Goal: Transaction & Acquisition: Purchase product/service

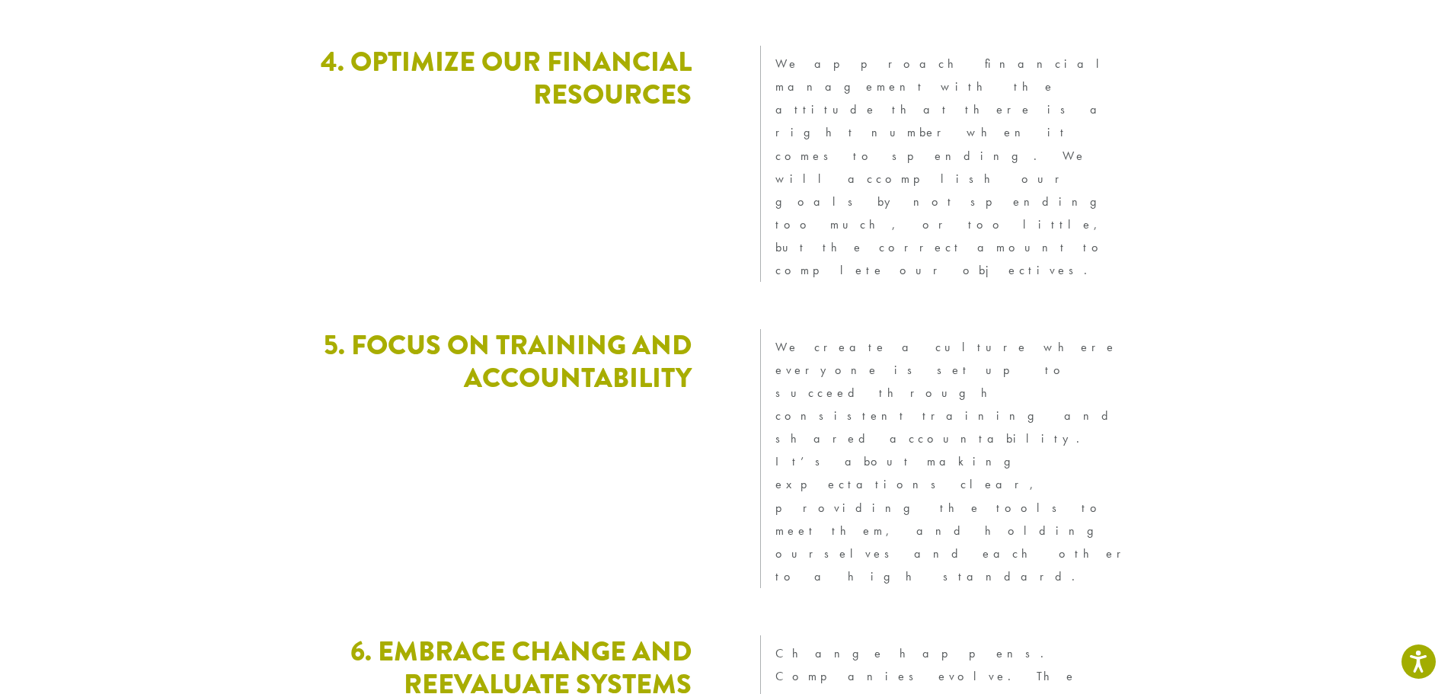
scroll to position [4141, 0]
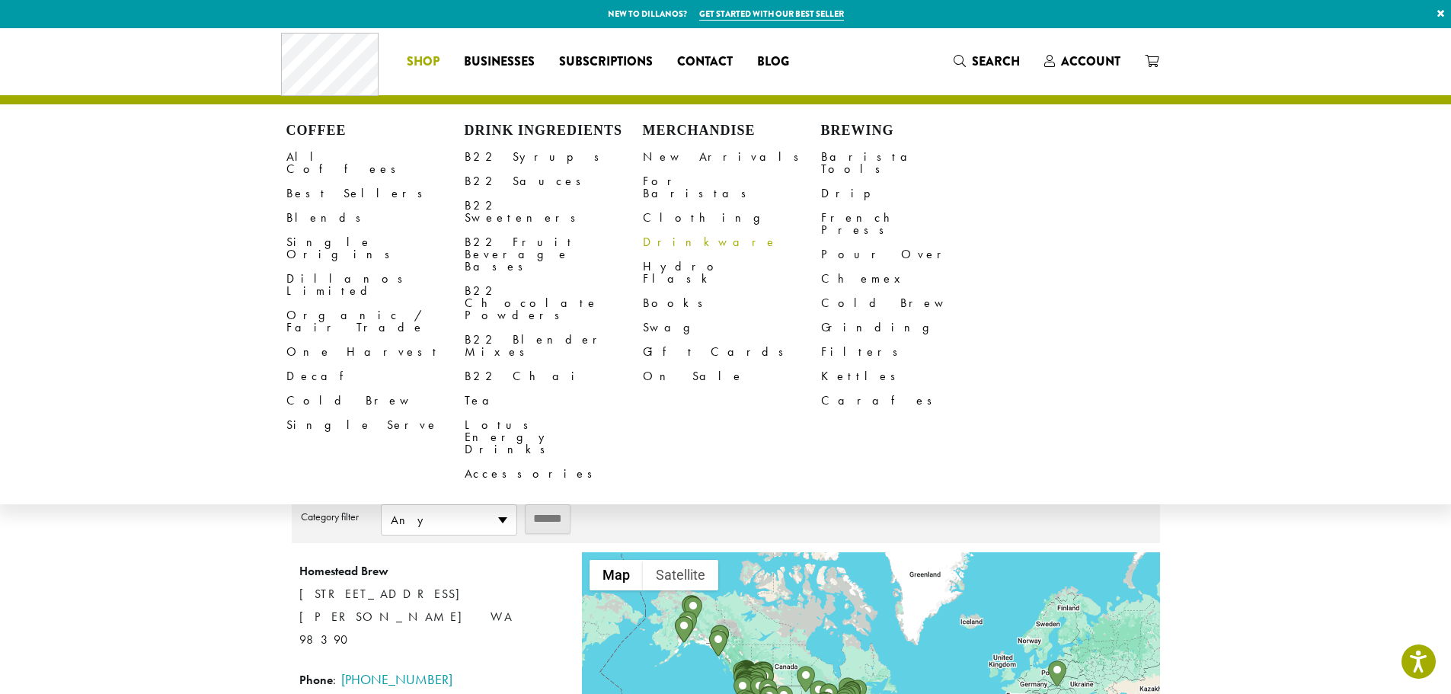
click at [672, 230] on link "Drinkware" at bounding box center [732, 242] width 178 height 24
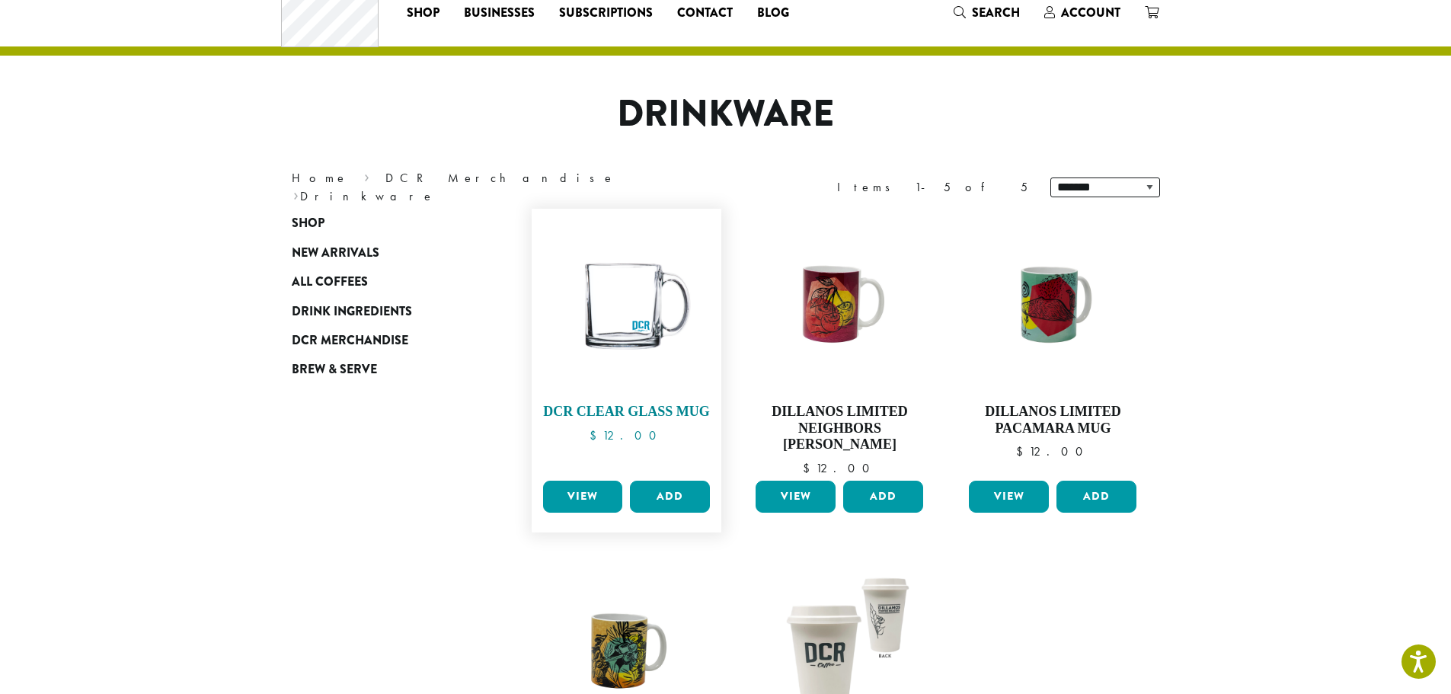
scroll to position [76, 0]
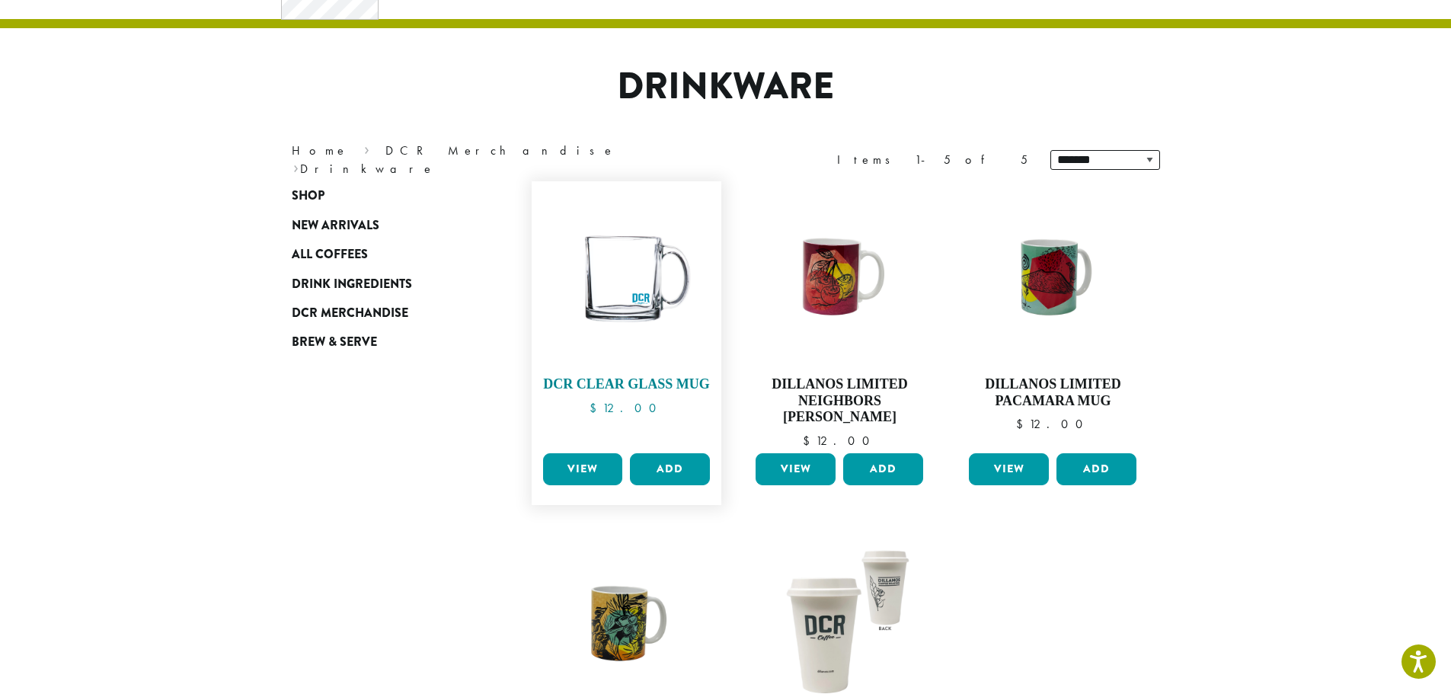
click at [646, 286] on img at bounding box center [625, 276] width 175 height 175
click at [599, 471] on link "View" at bounding box center [583, 469] width 80 height 32
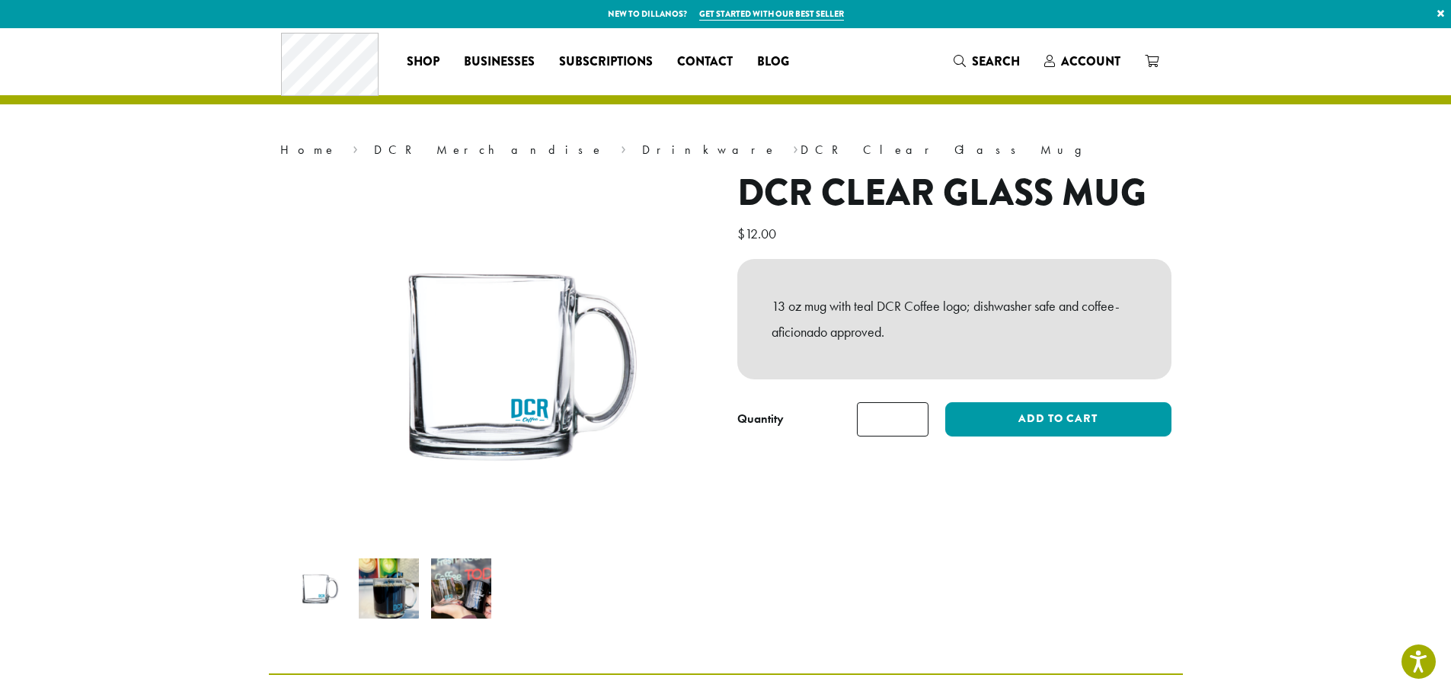
click at [388, 584] on img at bounding box center [389, 588] width 60 height 60
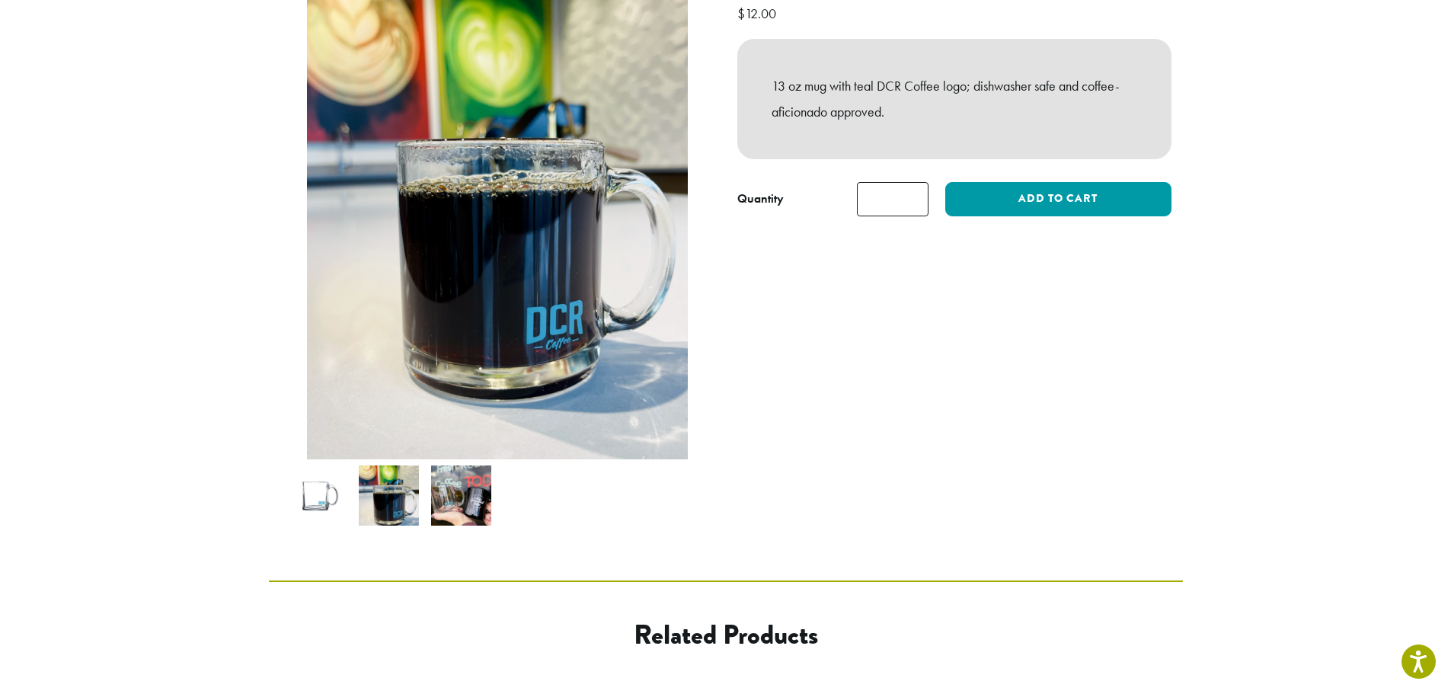
scroll to position [228, 0]
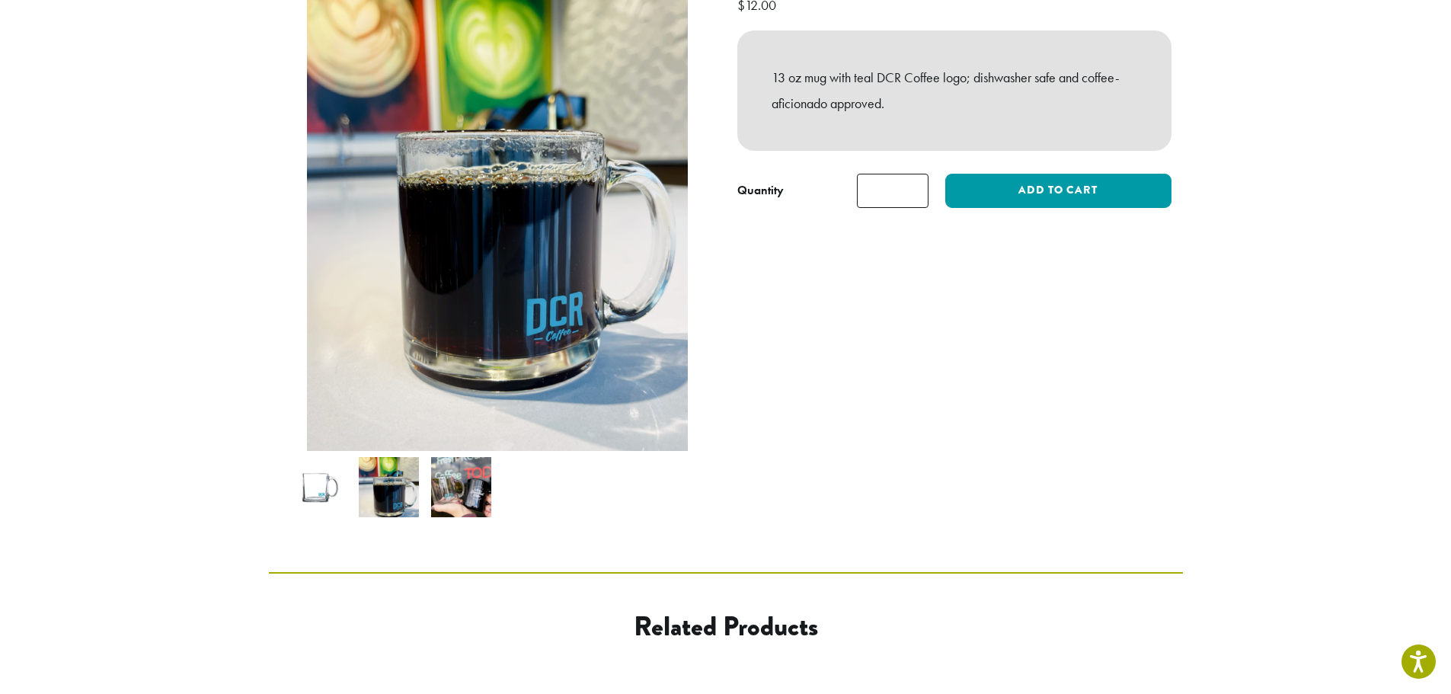
click at [456, 490] on img at bounding box center [461, 487] width 60 height 60
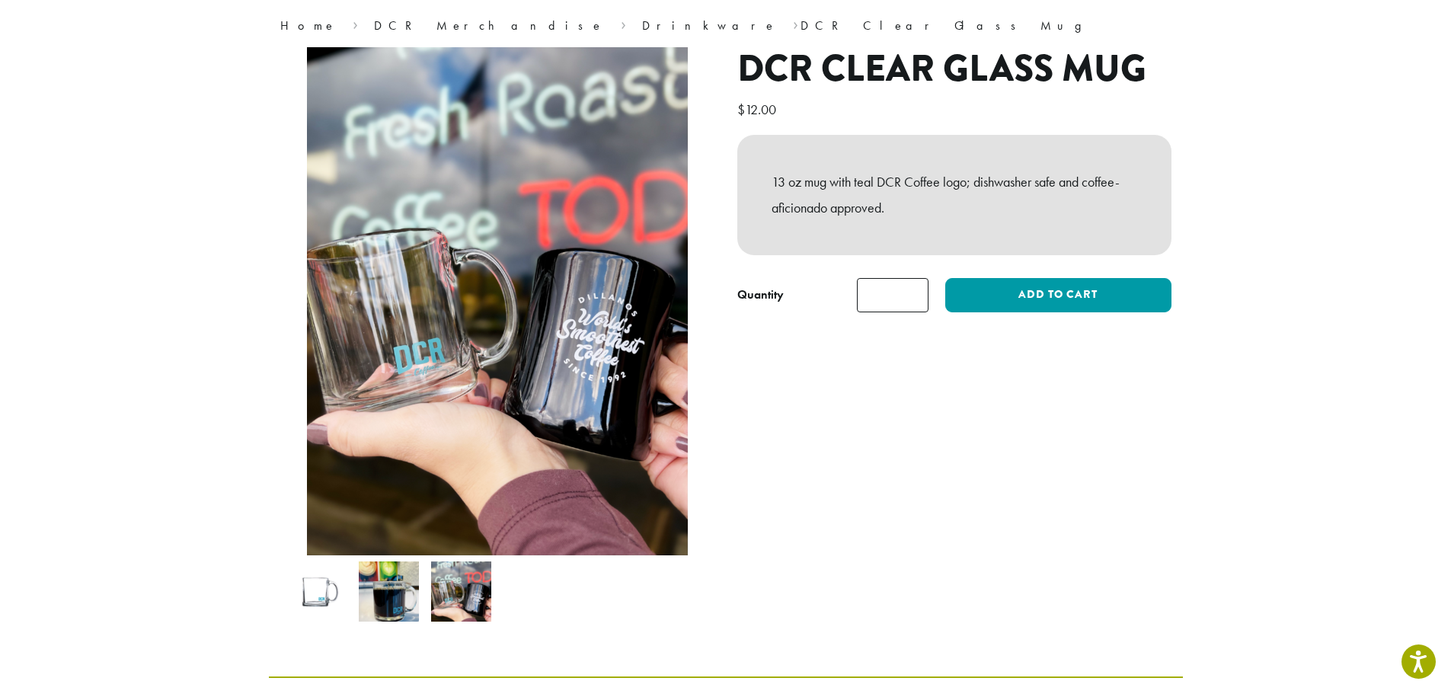
scroll to position [0, 0]
